Goal: Task Accomplishment & Management: Complete application form

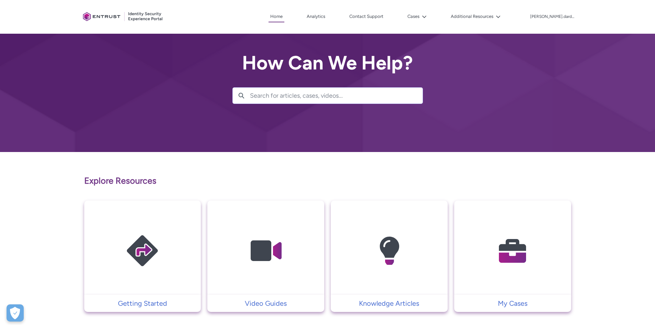
click at [497, 233] on img at bounding box center [512, 251] width 65 height 74
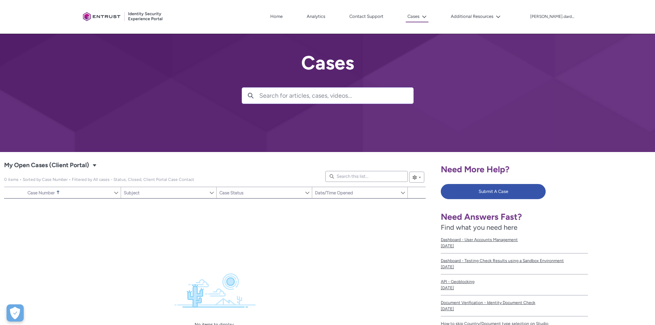
scroll to position [34, 0]
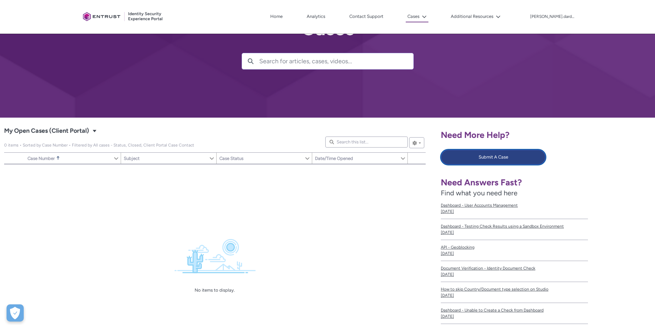
click at [504, 161] on button "Submit A Case" at bounding box center [493, 157] width 105 height 15
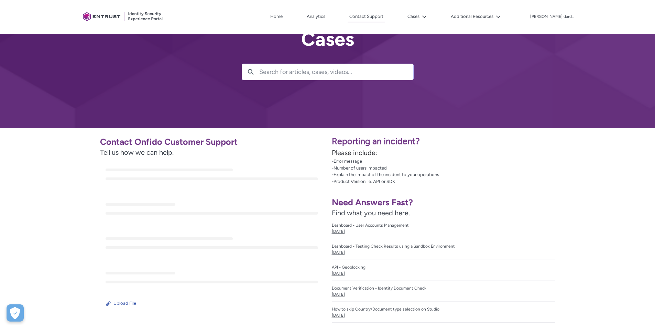
scroll to position [34, 0]
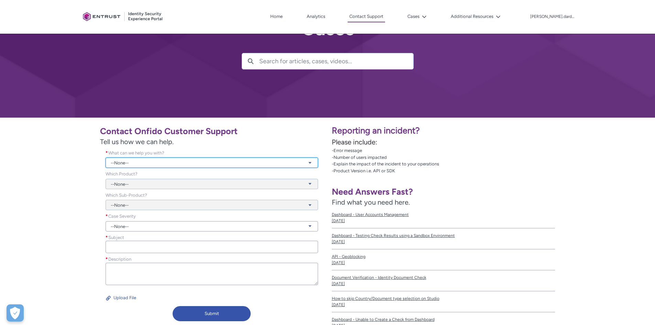
click at [220, 163] on link "--None--" at bounding box center [212, 162] width 212 height 10
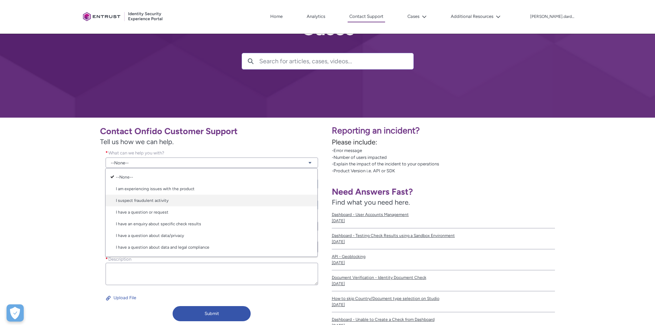
scroll to position [11, 0]
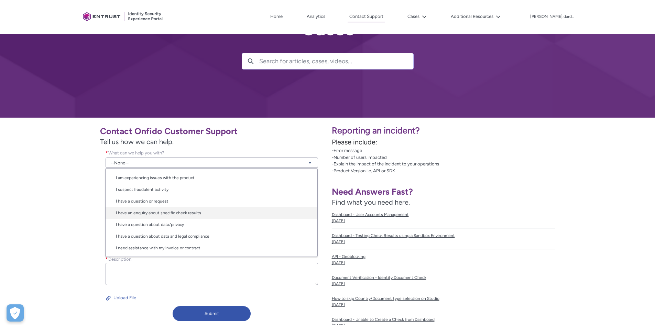
click at [221, 207] on link "I have an enquiry about specific check results" at bounding box center [212, 213] width 212 height 12
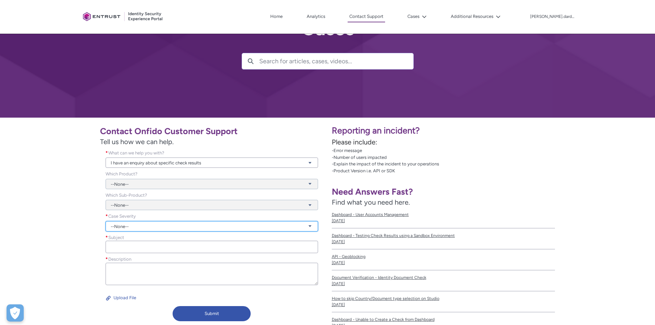
click at [169, 221] on link "--None--" at bounding box center [212, 226] width 212 height 10
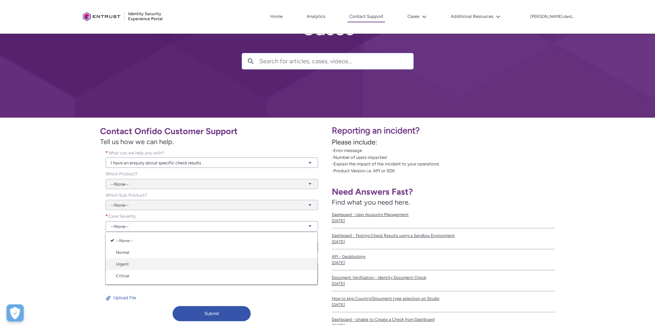
click at [154, 265] on link "Urgent" at bounding box center [212, 264] width 212 height 12
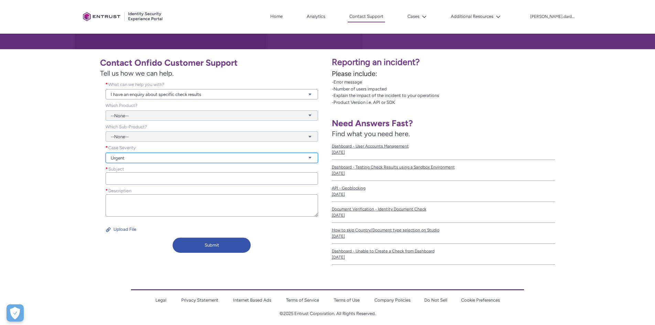
scroll to position [103, 0]
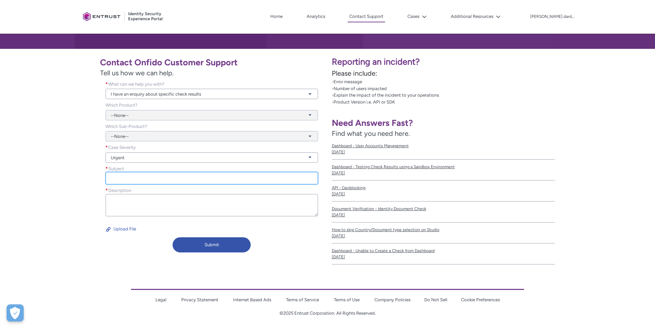
click at [138, 180] on input "Subject *" at bounding box center [212, 178] width 212 height 12
type input "ς"
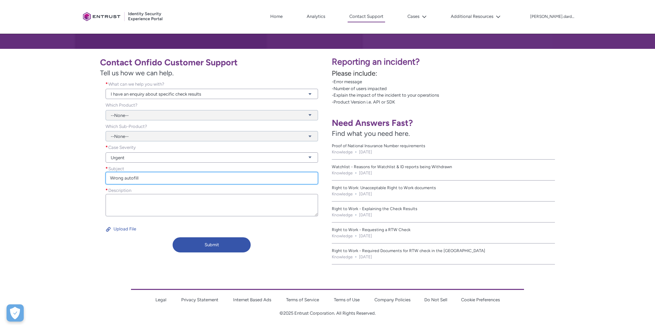
type input "Wrong autofill"
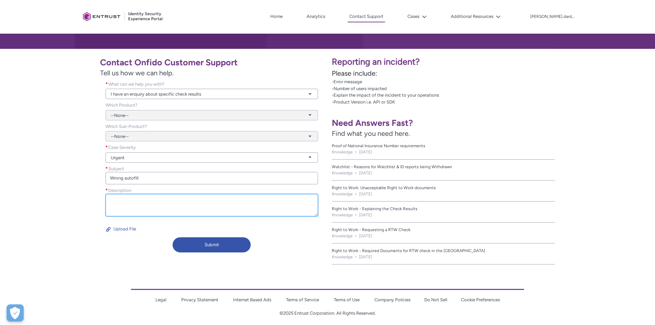
click at [217, 201] on textarea "Description *" at bounding box center [212, 205] width 212 height 22
type textarea "H"
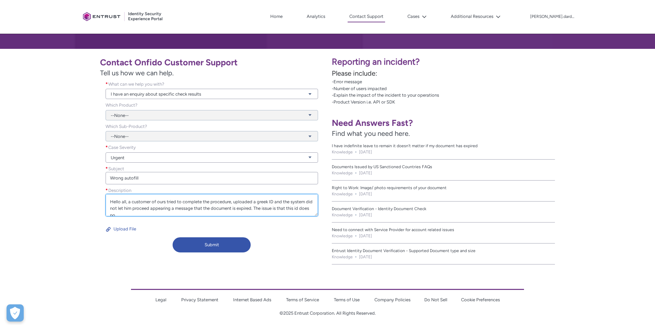
scroll to position [2, 0]
type textarea "Hello all, a customer of ours tried to complete the procedure, uploaded a greek…"
